Goal: Transaction & Acquisition: Purchase product/service

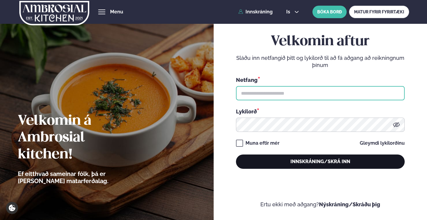
type input "**********"
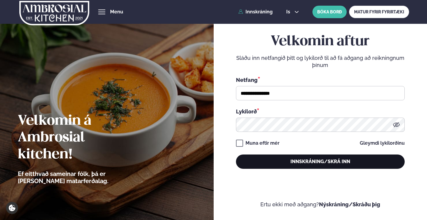
click at [329, 159] on button "Innskráning/Skrá inn" at bounding box center [320, 162] width 169 height 14
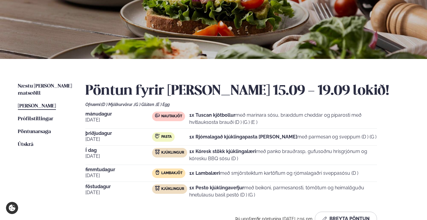
scroll to position [89, 0]
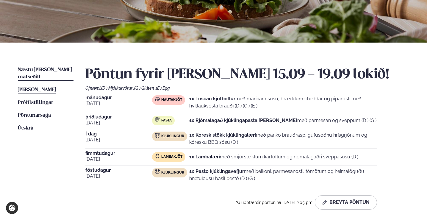
click at [35, 67] on link "Næstu [PERSON_NAME] matseðill Næsta vika" at bounding box center [46, 73] width 56 height 14
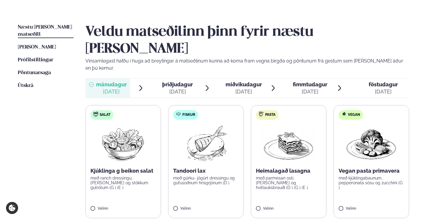
scroll to position [149, 0]
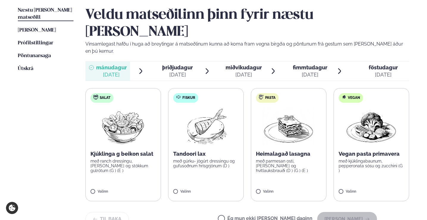
click at [211, 149] on label "Fiskur Tandoori lax með gúrku- jógúrt dressingu og gufusoðnum hrísgrjónum (D ) …" at bounding box center [206, 144] width 76 height 113
click at [349, 212] on button "[PERSON_NAME]" at bounding box center [347, 219] width 60 height 14
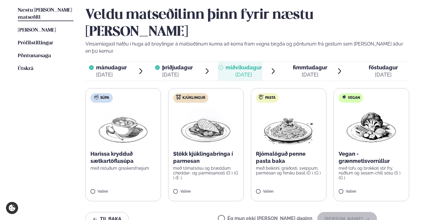
click at [293, 113] on img at bounding box center [289, 126] width 52 height 38
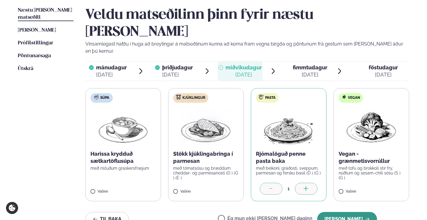
click at [341, 212] on button "[PERSON_NAME]" at bounding box center [347, 219] width 60 height 14
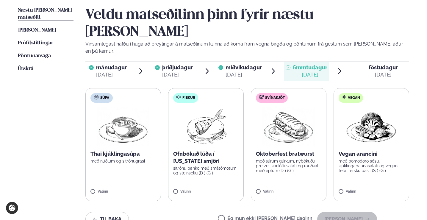
click at [125, 145] on label "Súpa Thai kjúklingasúpa með núðlum og sítrónugrasi Valinn" at bounding box center [123, 144] width 76 height 113
click at [339, 212] on button "[PERSON_NAME]" at bounding box center [347, 219] width 60 height 14
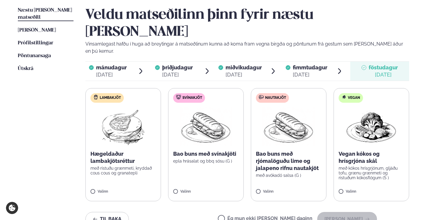
click at [304, 125] on label "Nautakjöt Bao buns með rjómalöguðu lime og jalapeno rifnu nautakjöt með avókadó…" at bounding box center [289, 144] width 76 height 113
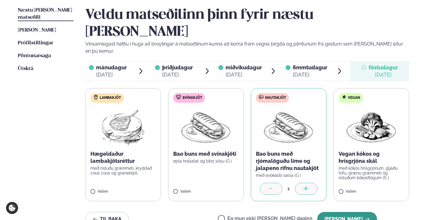
click at [347, 212] on button "[PERSON_NAME]" at bounding box center [347, 219] width 60 height 14
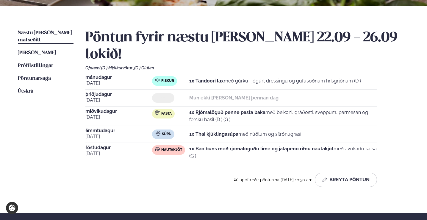
scroll to position [119, 0]
